Goal: Information Seeking & Learning: Find specific fact

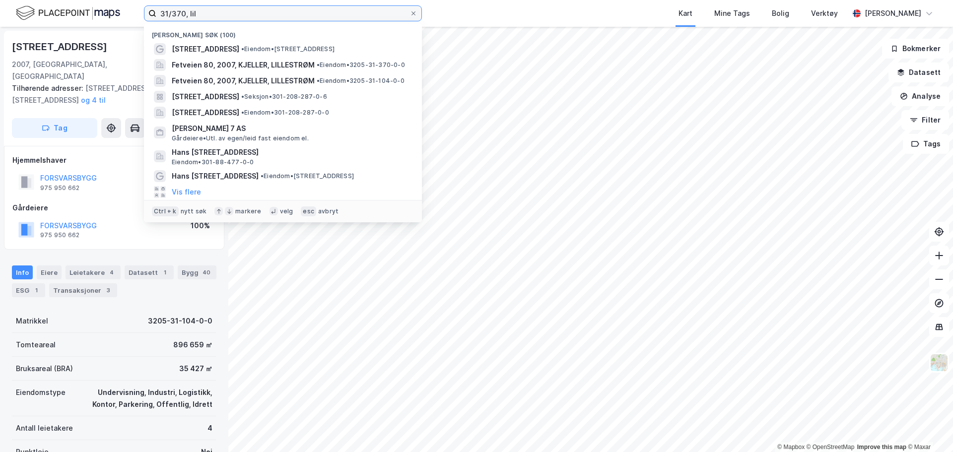
drag, startPoint x: 240, startPoint y: 13, endPoint x: 130, endPoint y: 15, distance: 109.2
click at [130, 15] on div "31/370, [PERSON_NAME][STREET_ADDRESS] • Eiendom • [STREET_ADDRESS], 2007, [GEOG…" at bounding box center [476, 13] width 953 height 27
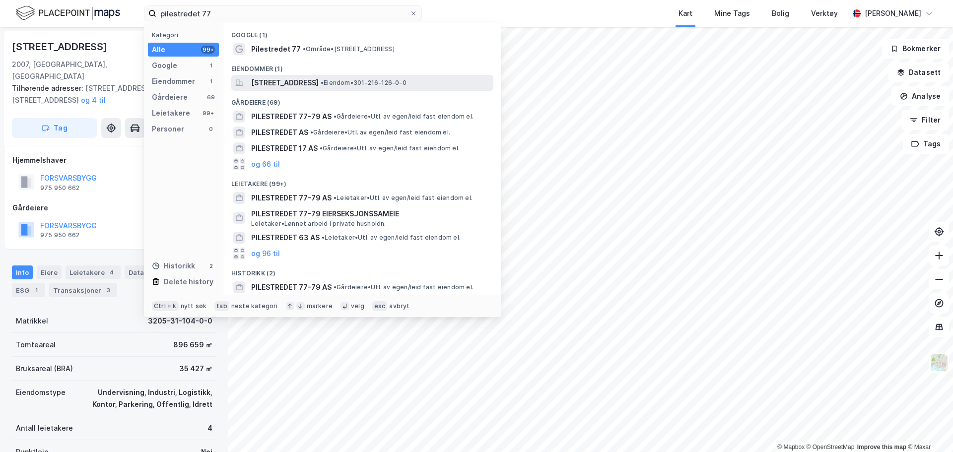
click at [282, 88] on span "[STREET_ADDRESS]" at bounding box center [284, 83] width 67 height 12
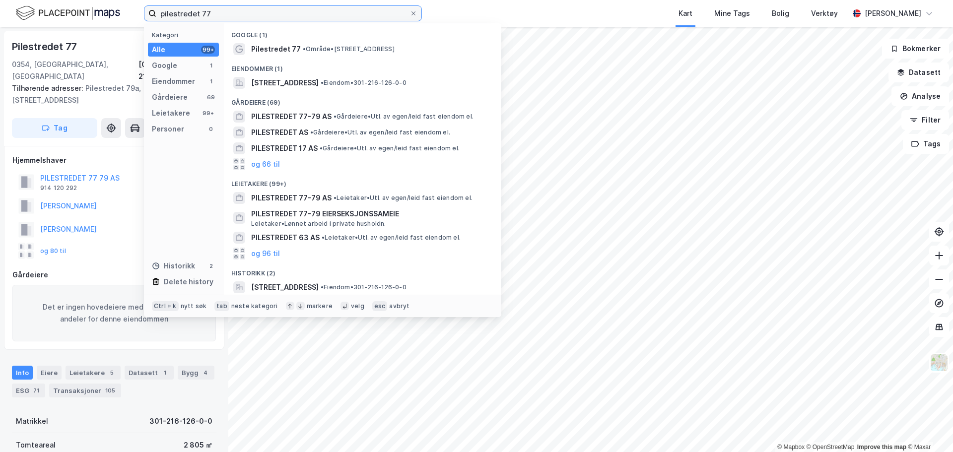
drag, startPoint x: 238, startPoint y: 19, endPoint x: 91, endPoint y: 16, distance: 147.4
click at [91, 16] on div "pilestredet 77 Kategori Alle 99+ Google 1 Eiendommer 1 Gårdeiere 69 Leietakere …" at bounding box center [476, 13] width 953 height 27
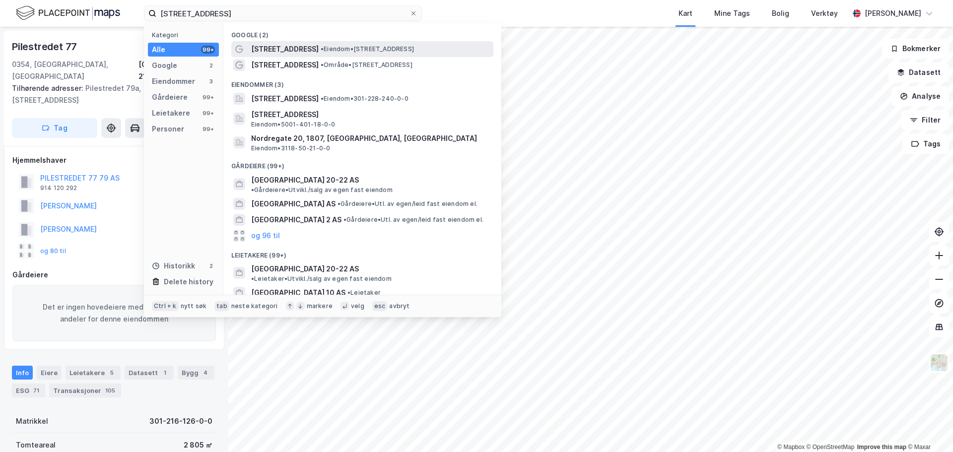
click at [272, 50] on span "[STREET_ADDRESS]" at bounding box center [284, 49] width 67 height 12
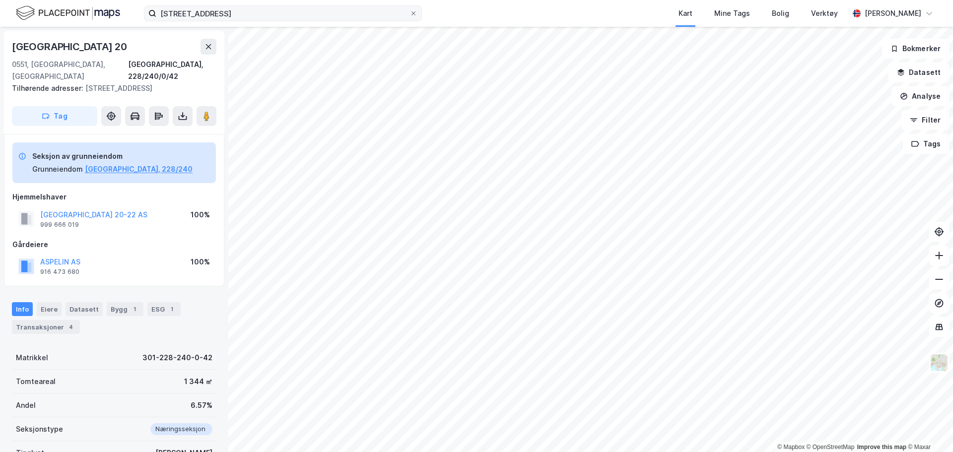
drag, startPoint x: 258, startPoint y: 21, endPoint x: 190, endPoint y: 18, distance: 68.0
click at [190, 18] on label "[STREET_ADDRESS]" at bounding box center [283, 13] width 278 height 16
click at [190, 18] on input "[STREET_ADDRESS]" at bounding box center [282, 13] width 253 height 15
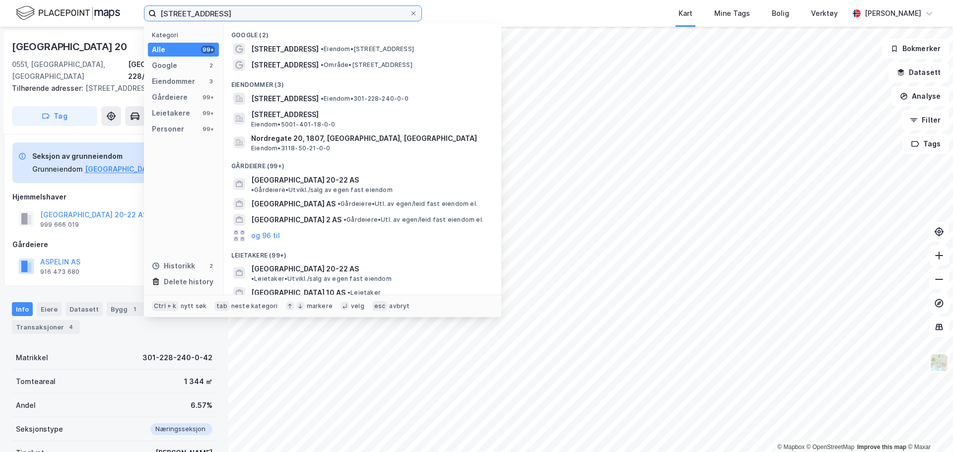
drag, startPoint x: 235, startPoint y: 11, endPoint x: 0, endPoint y: 10, distance: 234.7
click at [4, 7] on div "[STREET_ADDRESS] Kategori Alle 99+ Google 2 Eiendommer 3 Gårdeiere 99+ Leietake…" at bounding box center [476, 13] width 953 height 27
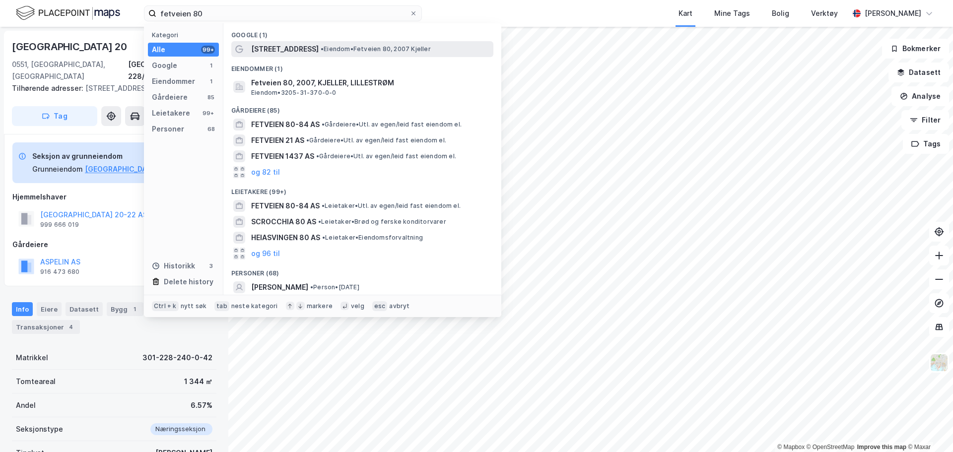
click at [321, 46] on span "• Eiendom • Fetveien 80, 2007 Kjeller" at bounding box center [376, 49] width 110 height 8
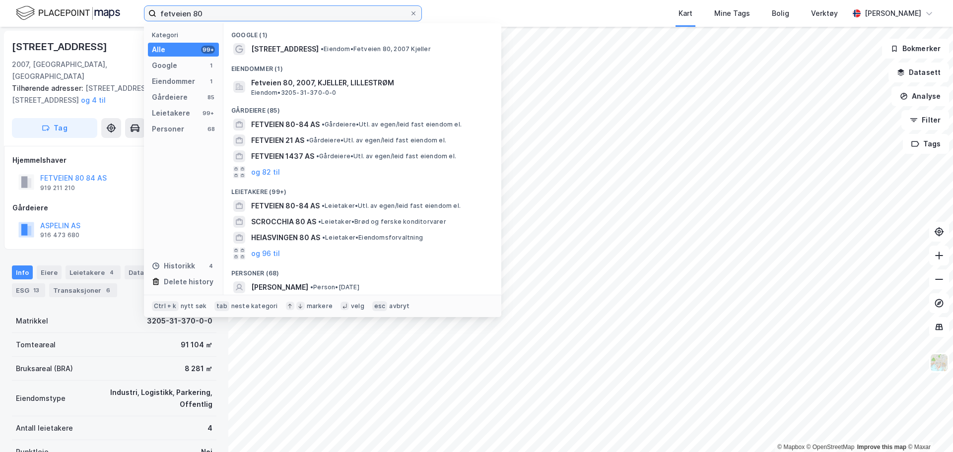
drag, startPoint x: 235, startPoint y: 15, endPoint x: 104, endPoint y: 12, distance: 130.5
click at [114, 12] on div "fetveien 80 Kategori Alle 99+ Google 1 Eiendommer 1 Gårdeiere 85 Leietakere 99+…" at bounding box center [476, 13] width 953 height 27
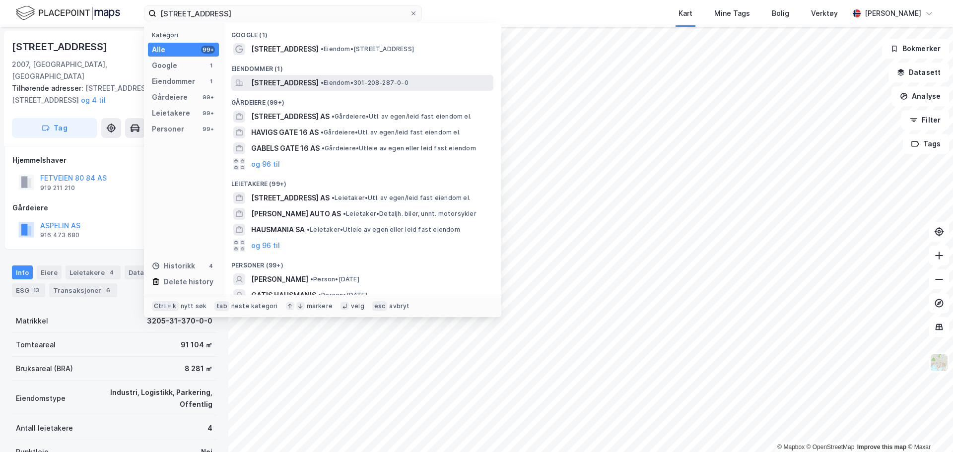
click at [311, 86] on span "[STREET_ADDRESS]" at bounding box center [284, 83] width 67 height 12
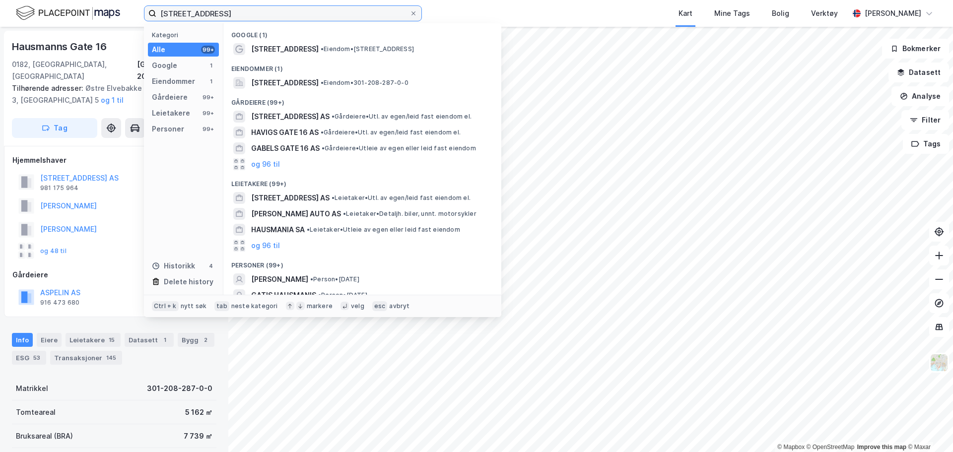
drag, startPoint x: 253, startPoint y: 11, endPoint x: 97, endPoint y: 3, distance: 156.0
click at [97, 3] on div "[STREET_ADDRESS] Kategori Alle 99+ Google 1 Eiendommer 1 Gårdeiere 99+ Leietake…" at bounding box center [476, 13] width 953 height 27
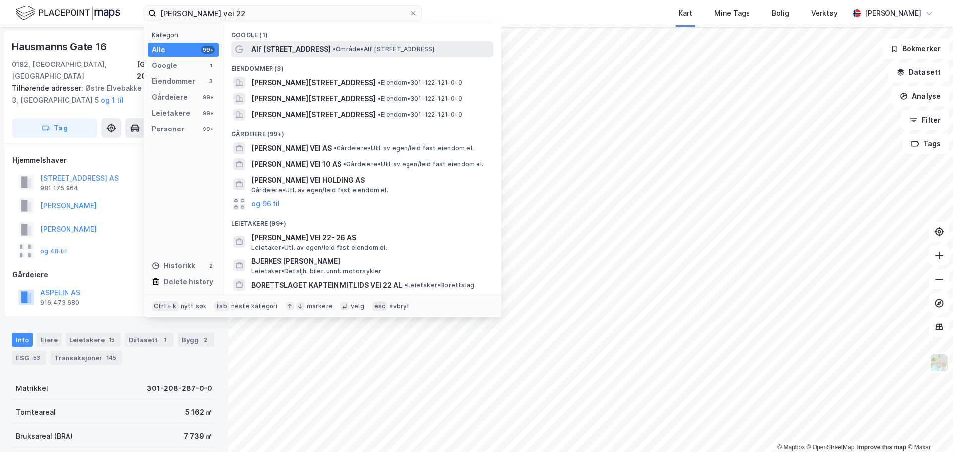
click at [384, 49] on span "• Område • [PERSON_NAME][STREET_ADDRESS]" at bounding box center [383, 49] width 102 height 8
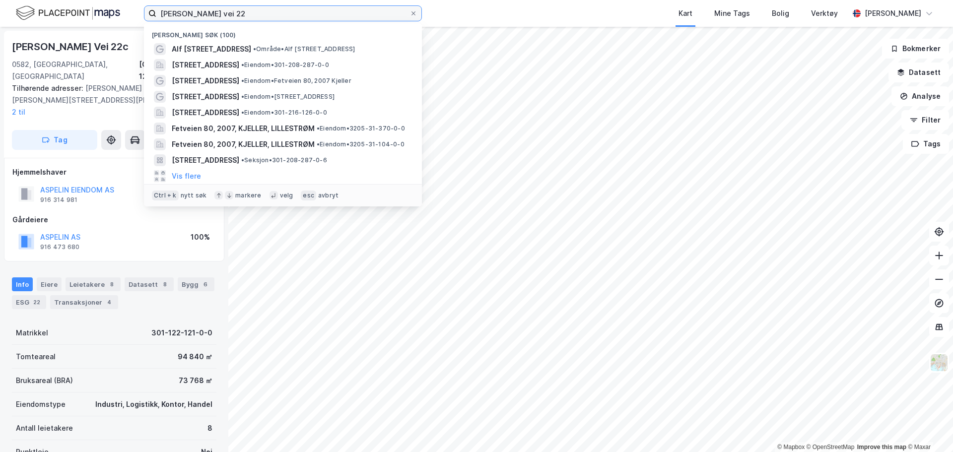
drag, startPoint x: 208, startPoint y: 10, endPoint x: 110, endPoint y: 16, distance: 98.4
click at [110, 16] on div "[PERSON_NAME] vei 22 Nylige søk (100) Alf [STREET_ADDRESS] • Område • [PERSON_N…" at bounding box center [476, 13] width 953 height 27
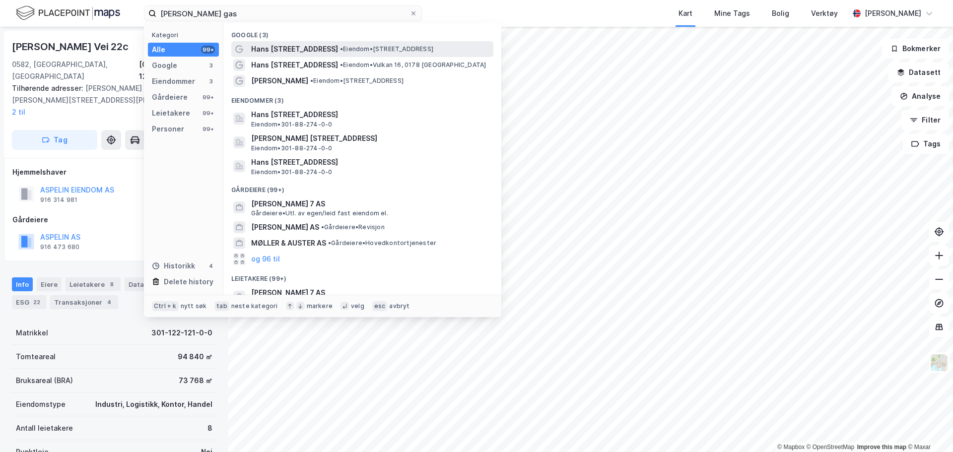
click at [347, 48] on div "Hans [STREET_ADDRESS] • Eiendom • [STREET_ADDRESS]" at bounding box center [371, 49] width 240 height 12
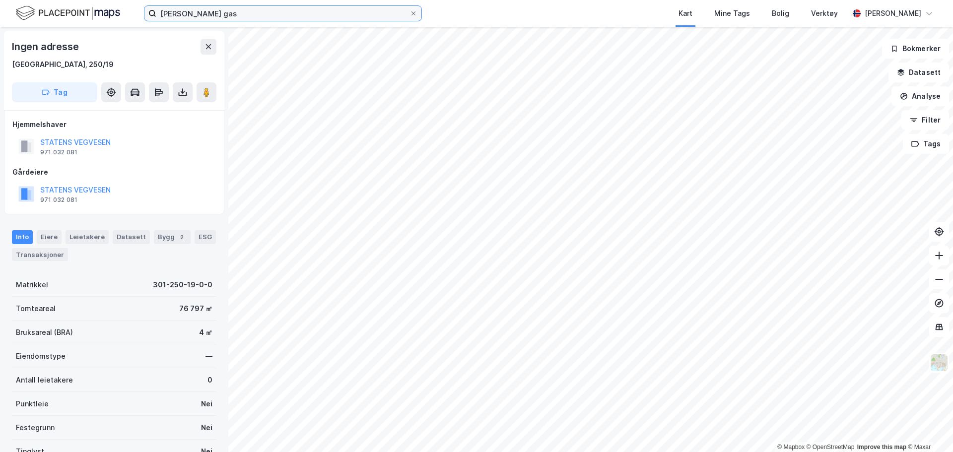
click at [249, 11] on input "[PERSON_NAME] gas" at bounding box center [282, 13] width 253 height 15
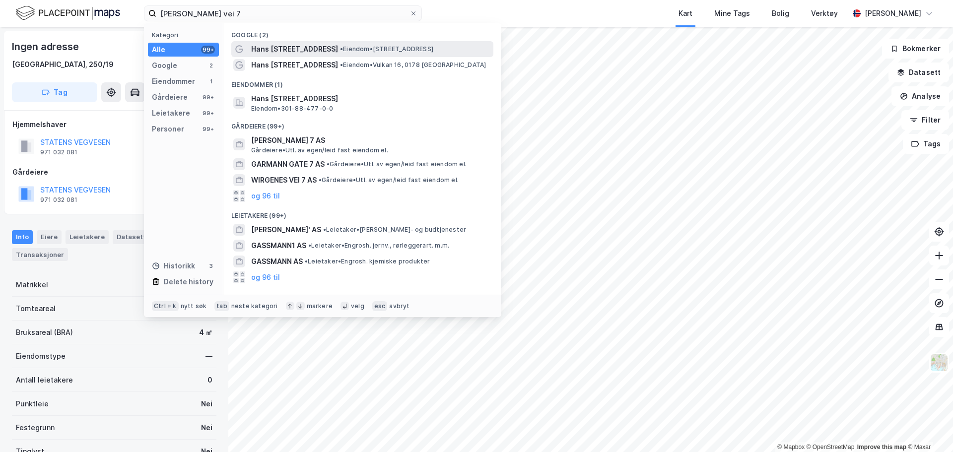
click at [305, 51] on span "Hans [STREET_ADDRESS]" at bounding box center [294, 49] width 87 height 12
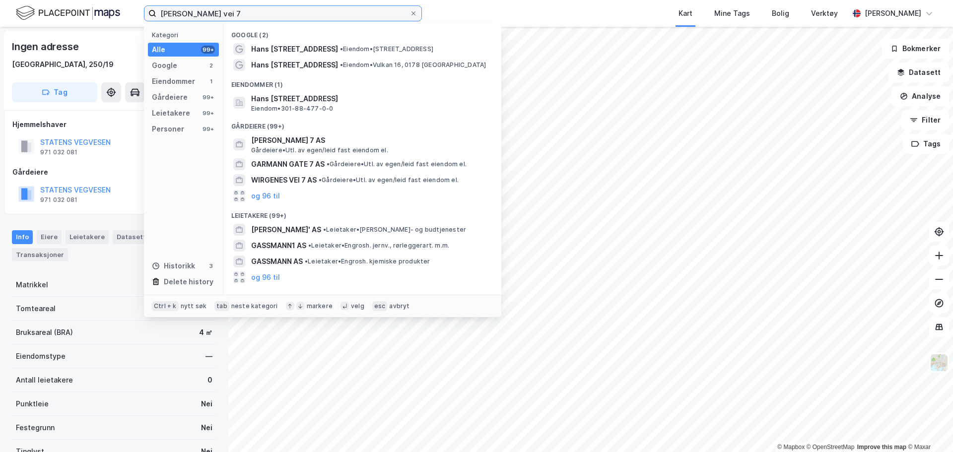
click at [275, 9] on input "[PERSON_NAME] vei 7" at bounding box center [282, 13] width 253 height 15
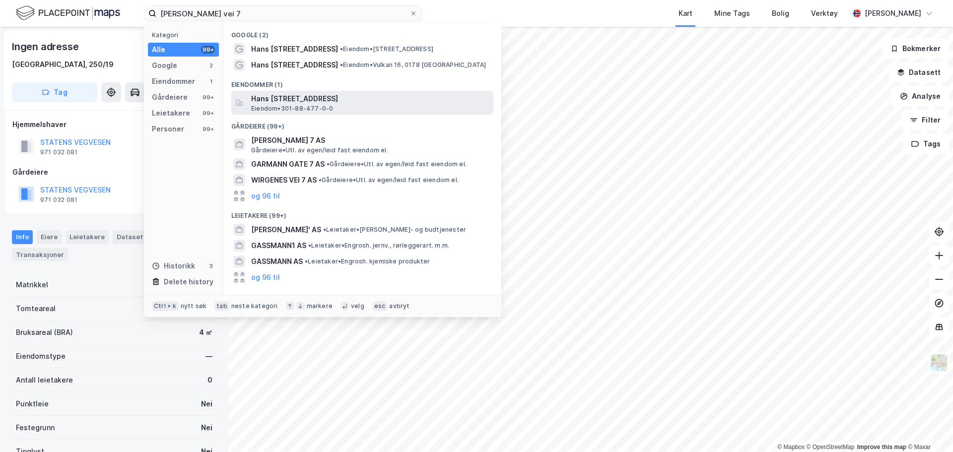
click at [316, 99] on span "Hans [STREET_ADDRESS]" at bounding box center [370, 99] width 238 height 12
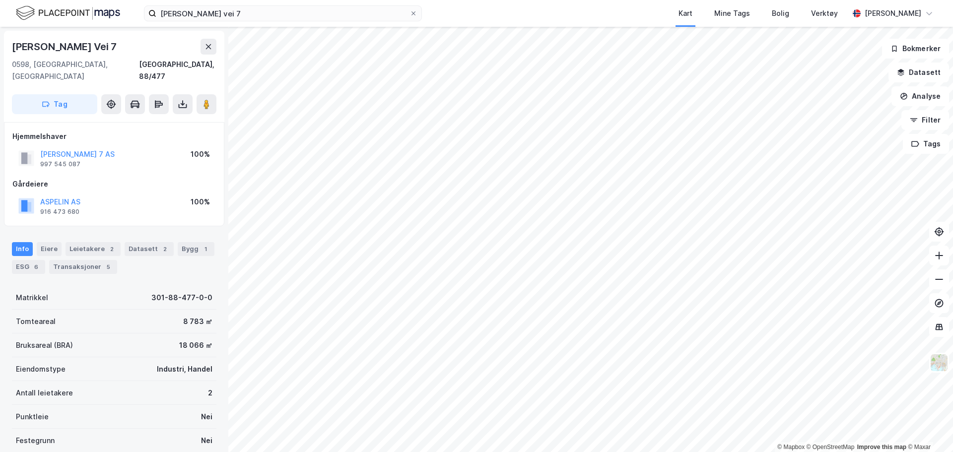
click at [306, 24] on div "[PERSON_NAME] vei 7 Kart Mine Tags Bolig Verktøy [PERSON_NAME]" at bounding box center [476, 13] width 953 height 27
click at [302, 16] on input "[PERSON_NAME] vei 7" at bounding box center [282, 13] width 253 height 15
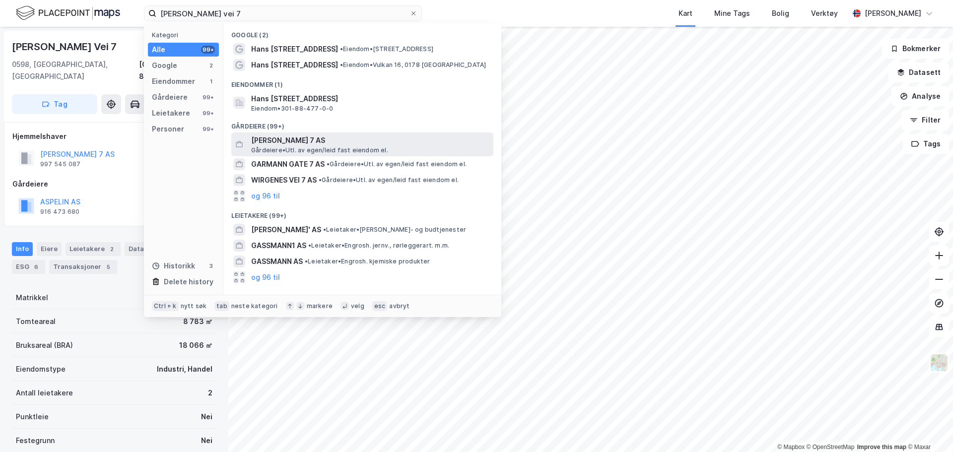
click at [341, 144] on span "[PERSON_NAME] 7 AS" at bounding box center [370, 140] width 238 height 12
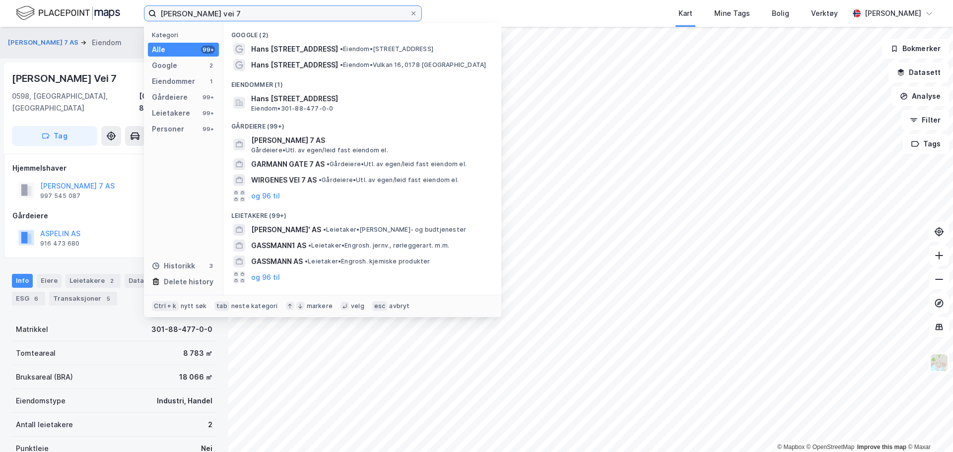
drag, startPoint x: 314, startPoint y: 13, endPoint x: 88, endPoint y: -8, distance: 226.8
click at [88, 0] on html "[PERSON_NAME] vei 7 Kategori Alle 99+ Google 2 Eiendommer 1 Gårdeiere 99+ Leiet…" at bounding box center [476, 226] width 953 height 452
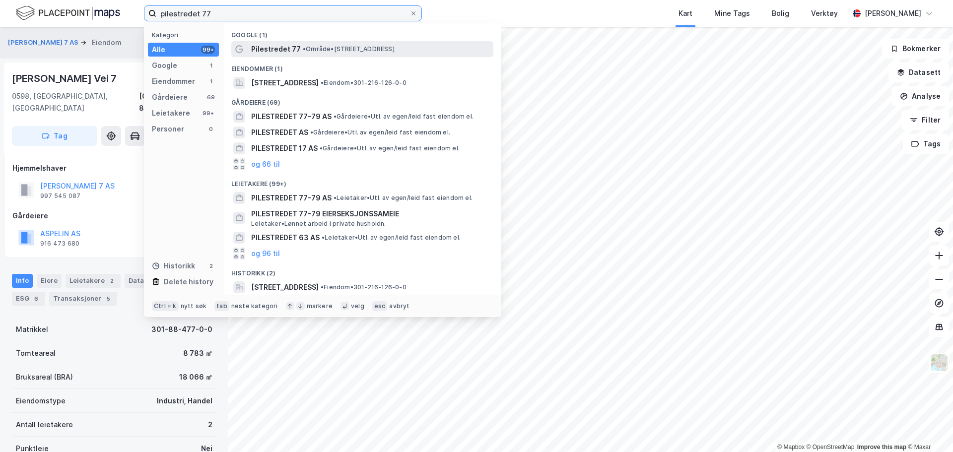
type input "pilestredet 77"
click at [298, 46] on div "Pilestredet 77 • Område • [STREET_ADDRESS]" at bounding box center [371, 49] width 240 height 12
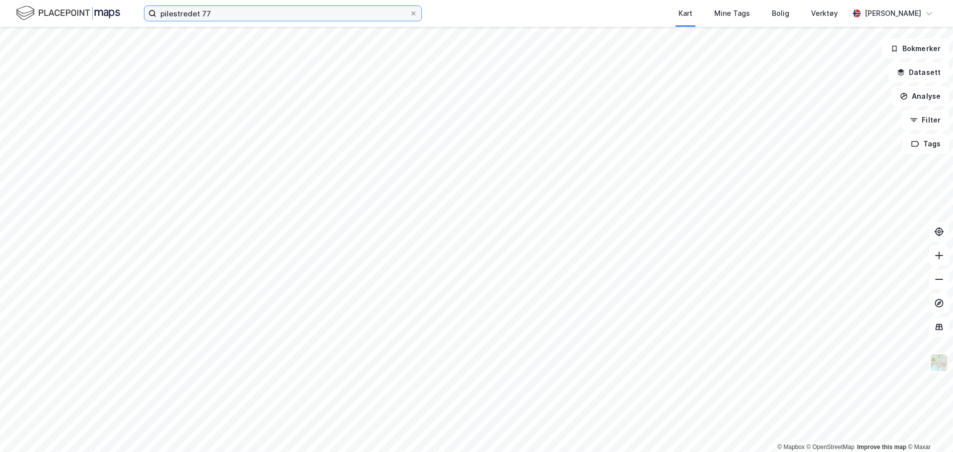
click at [284, 9] on input "pilestredet 77" at bounding box center [282, 13] width 253 height 15
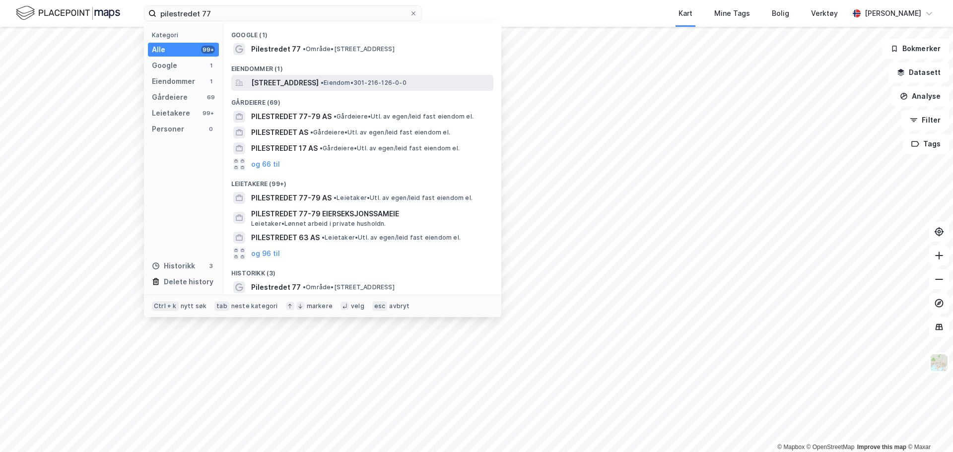
click at [319, 79] on span "[STREET_ADDRESS]" at bounding box center [284, 83] width 67 height 12
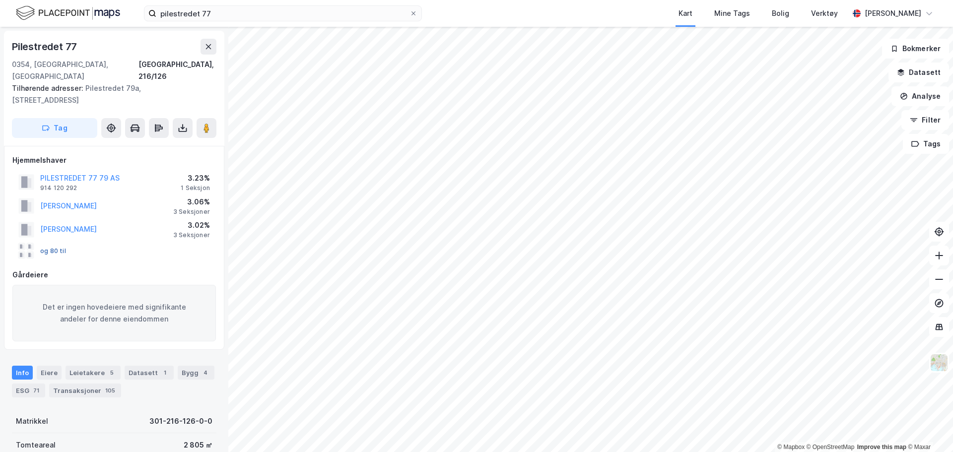
click at [0, 0] on button "og 80 til" at bounding box center [0, 0] width 0 height 0
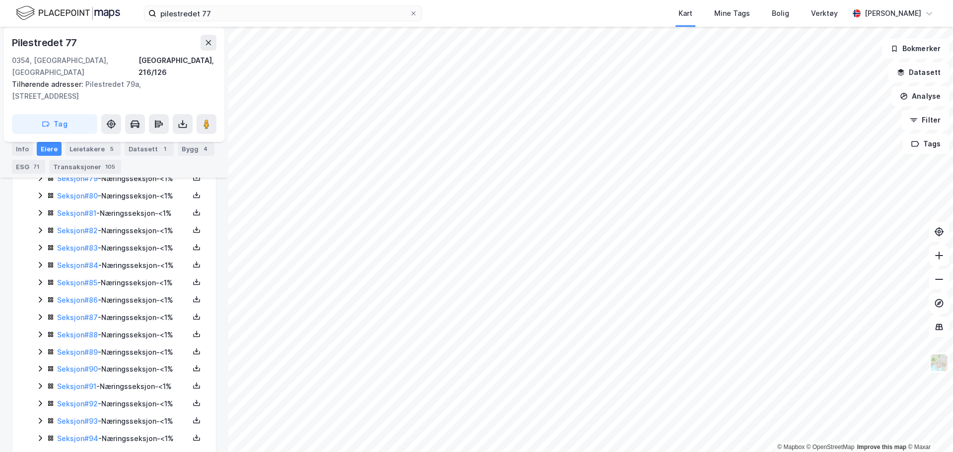
scroll to position [1654, 0]
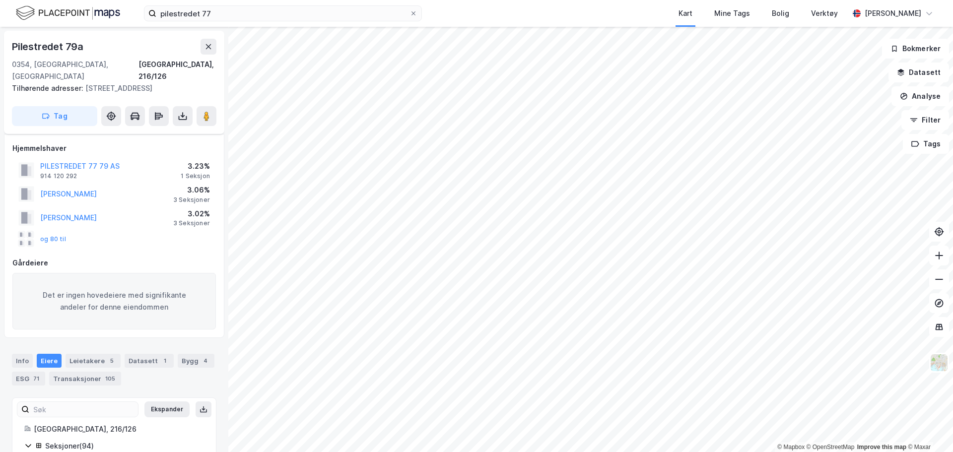
scroll to position [1654, 0]
